Goal: Transaction & Acquisition: Purchase product/service

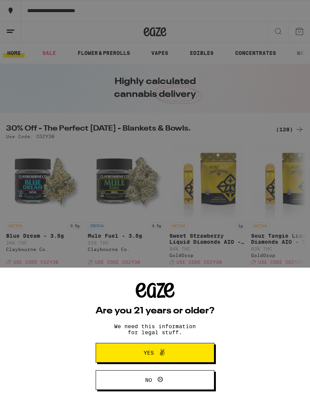
click at [251, 191] on div "Are you 21 years or older? We need this information for legal stuff. Yes No" at bounding box center [155, 202] width 310 height 405
click at [204, 50] on div "Are you 21 years or older? We need this information for legal stuff. Yes No" at bounding box center [155, 202] width 310 height 405
click at [211, 41] on div "Are you 21 years or older? We need this information for legal stuff. Yes No" at bounding box center [155, 202] width 310 height 405
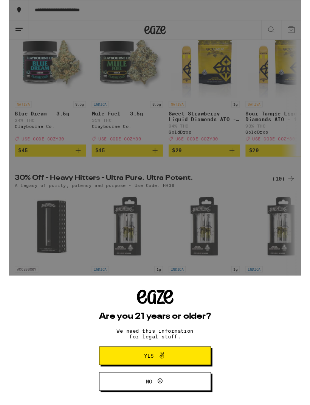
scroll to position [121, 0]
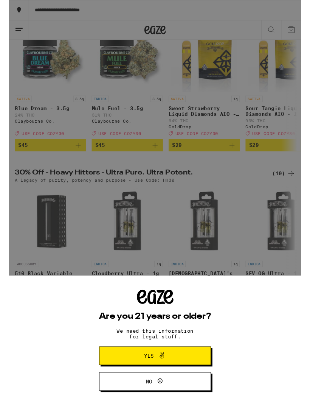
click at [279, 223] on div "Are you 21 years or older? We need this information for legal stuff. Yes No" at bounding box center [155, 215] width 310 height 430
click at [190, 293] on div "Are you 21 years or older? We need this information for legal stuff. Yes No" at bounding box center [155, 361] width 310 height 137
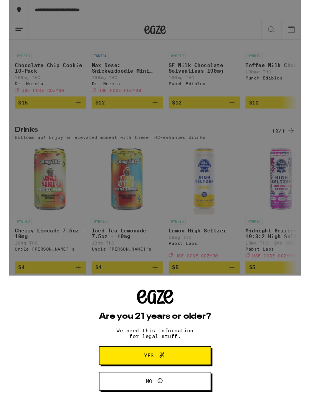
scroll to position [2283, 0]
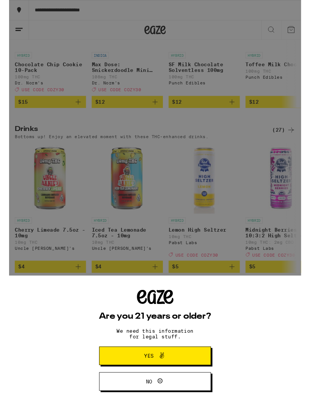
click at [189, 375] on button "Yes" at bounding box center [155, 378] width 119 height 20
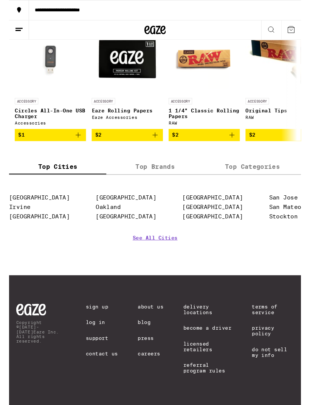
scroll to position [3223, 0]
click at [274, 169] on label "Top Categories" at bounding box center [258, 177] width 103 height 16
click at [0, 0] on input "Top Categories" at bounding box center [0, 0] width 0 height 0
